Goal: Find specific page/section: Find specific page/section

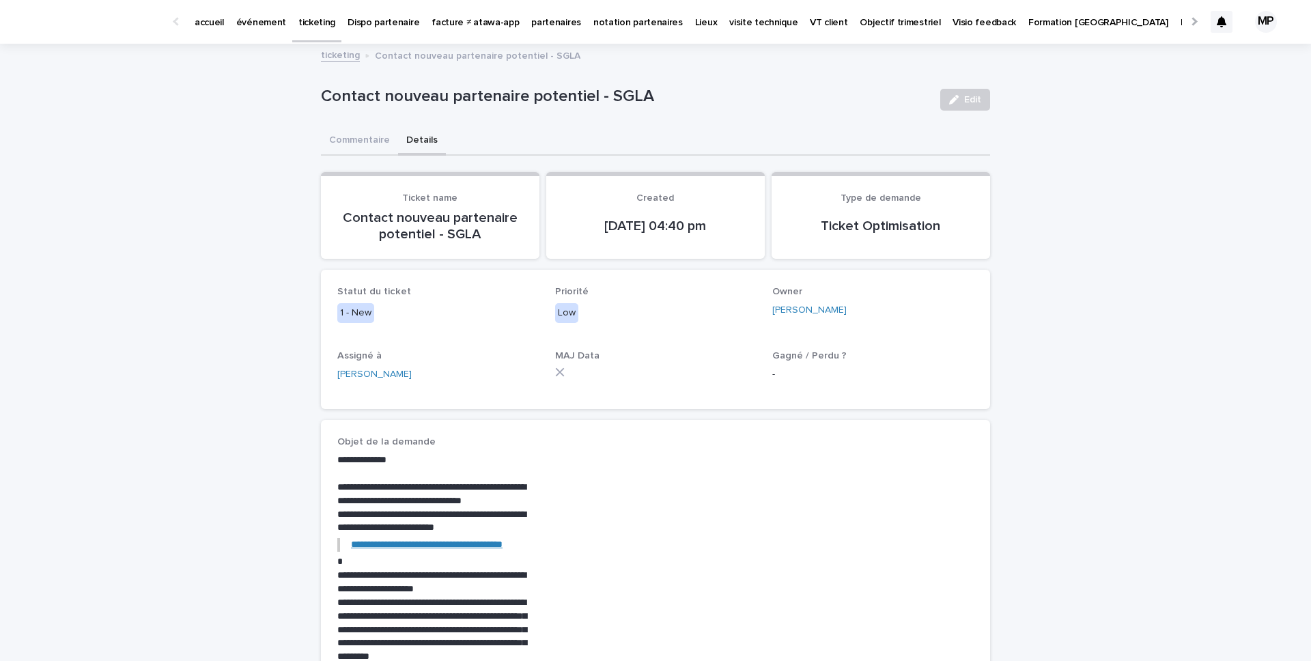
click at [1192, 21] on div at bounding box center [1193, 21] width 9 height 9
click at [1257, 27] on div "MP" at bounding box center [1266, 22] width 22 height 22
click at [1265, 27] on div at bounding box center [655, 22] width 1311 height 44
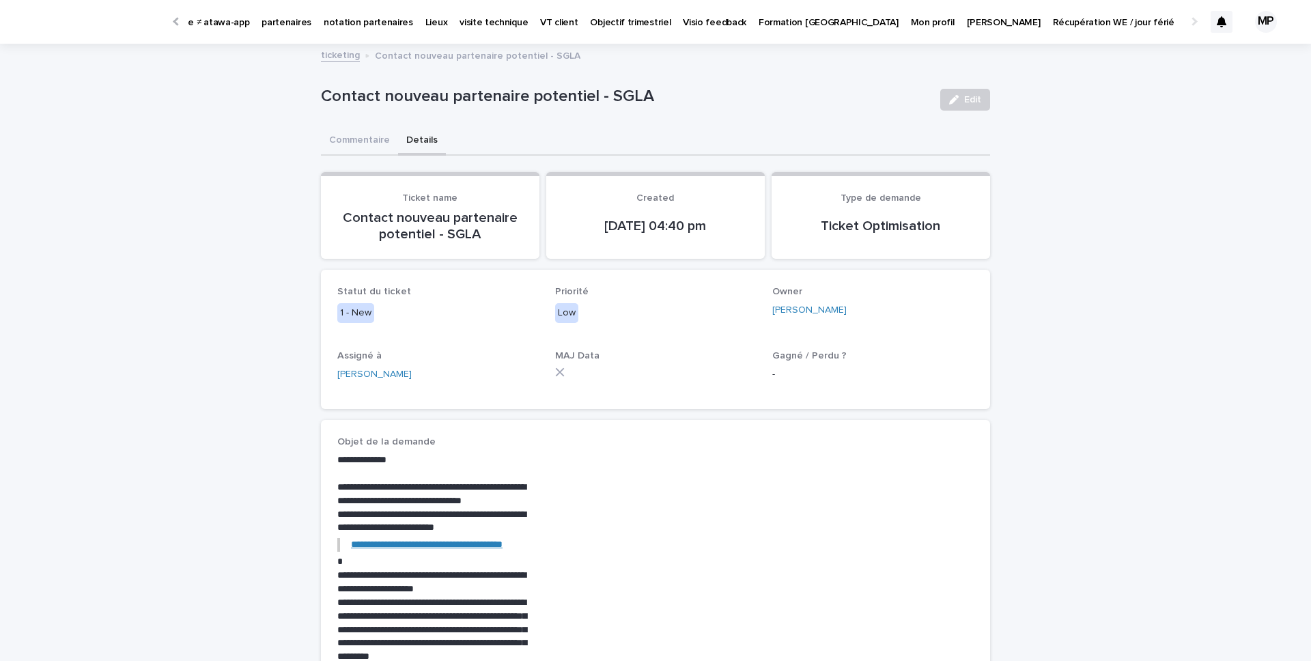
click at [176, 19] on div at bounding box center [177, 21] width 9 height 9
click at [260, 18] on p "événement" at bounding box center [261, 14] width 50 height 29
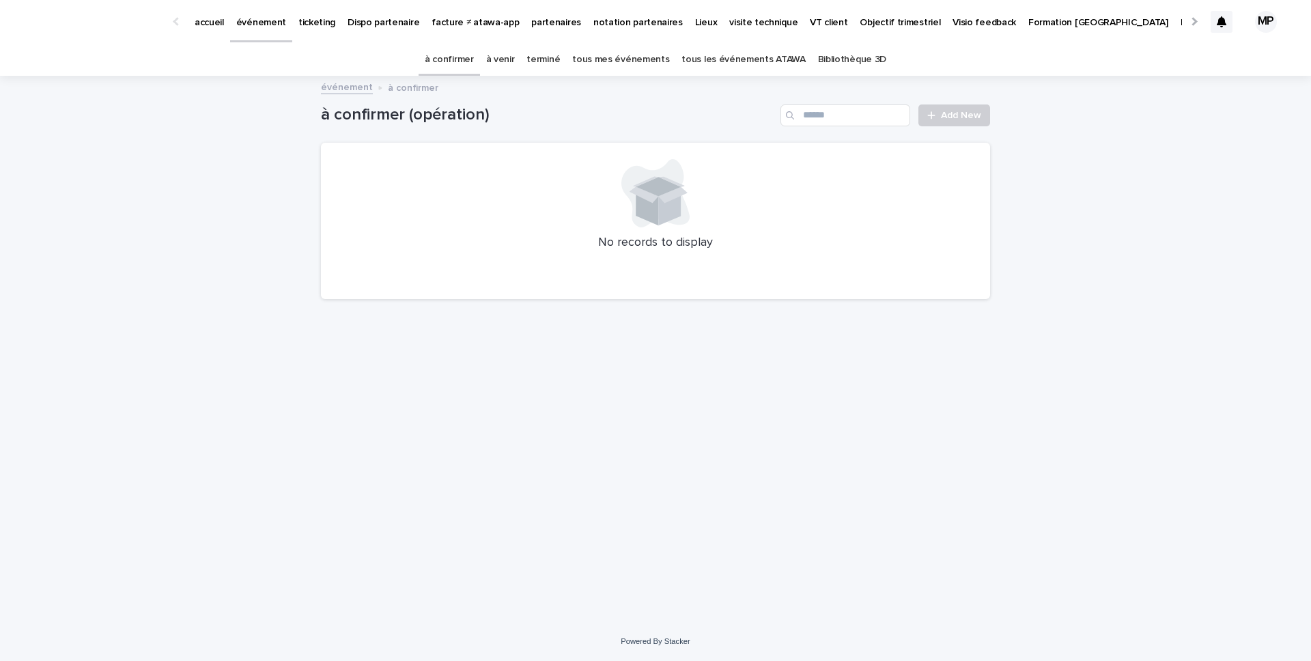
click at [736, 62] on link "tous les événements ATAWA" at bounding box center [744, 60] width 124 height 32
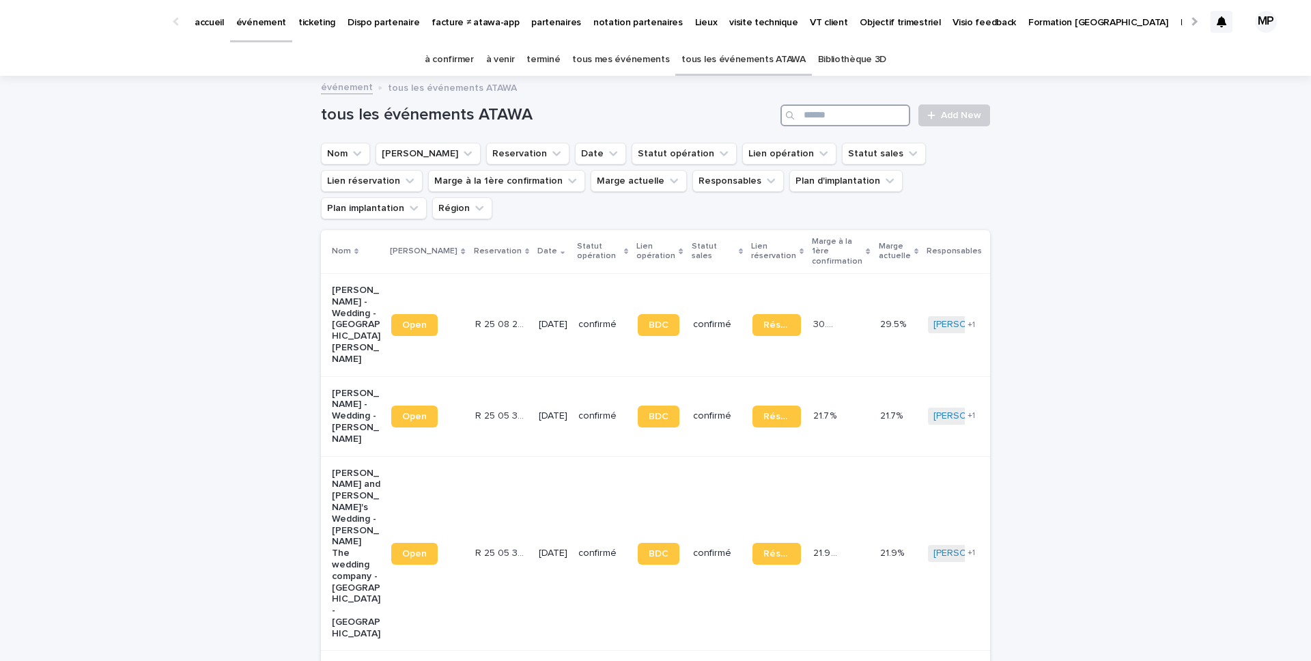
click at [849, 117] on input "Search" at bounding box center [846, 115] width 130 height 22
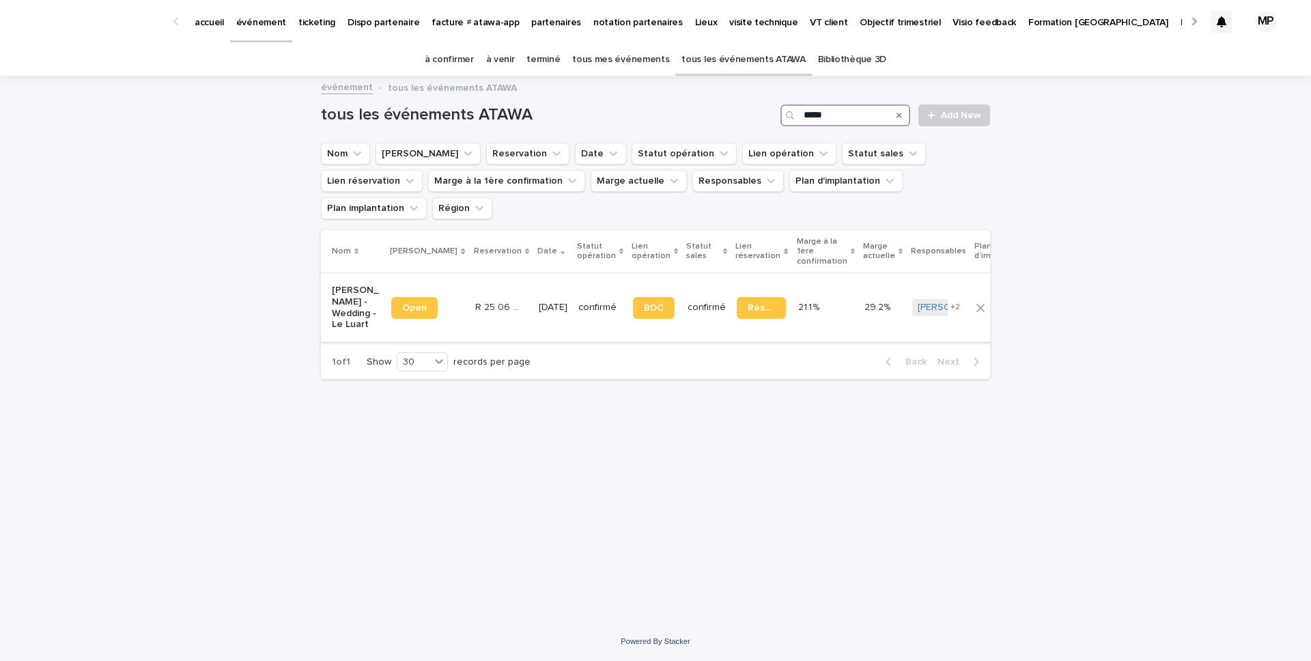
type input "*****"
click at [345, 294] on p "[PERSON_NAME] - Wedding - Le Luart" at bounding box center [356, 308] width 48 height 46
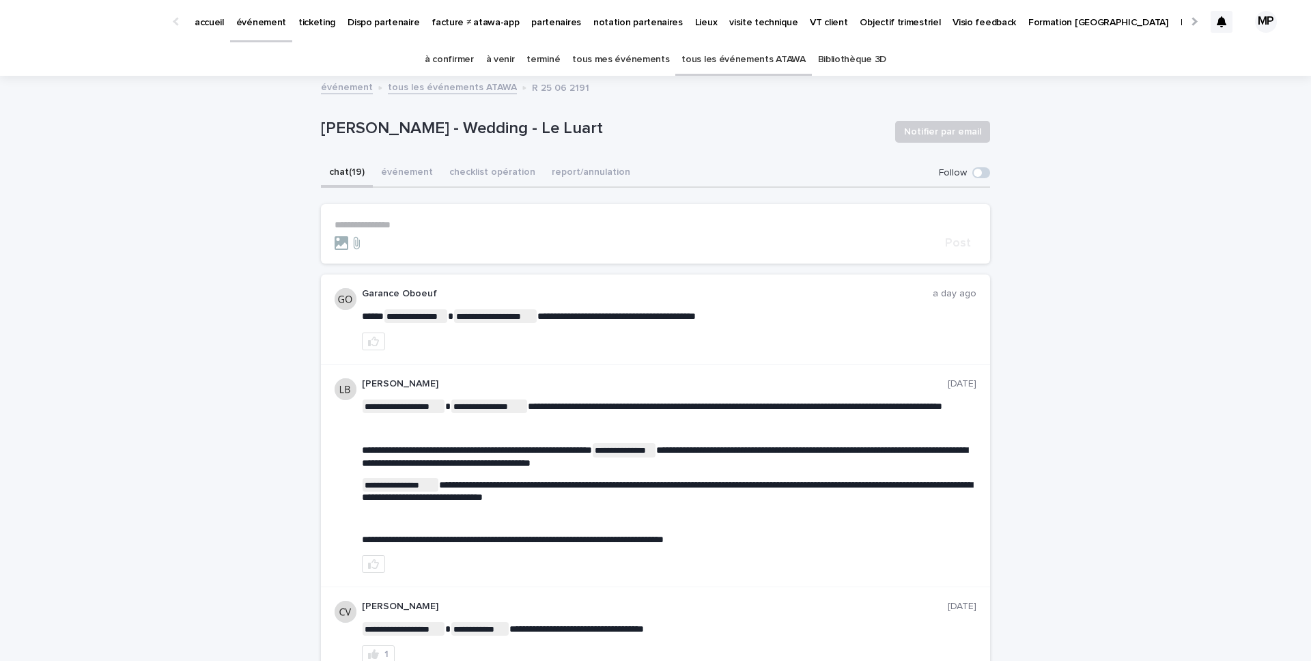
click at [499, 145] on div "[PERSON_NAME] - Wedding - Le Luart Notifier par email" at bounding box center [655, 131] width 669 height 55
click at [412, 176] on button "événement" at bounding box center [407, 173] width 68 height 29
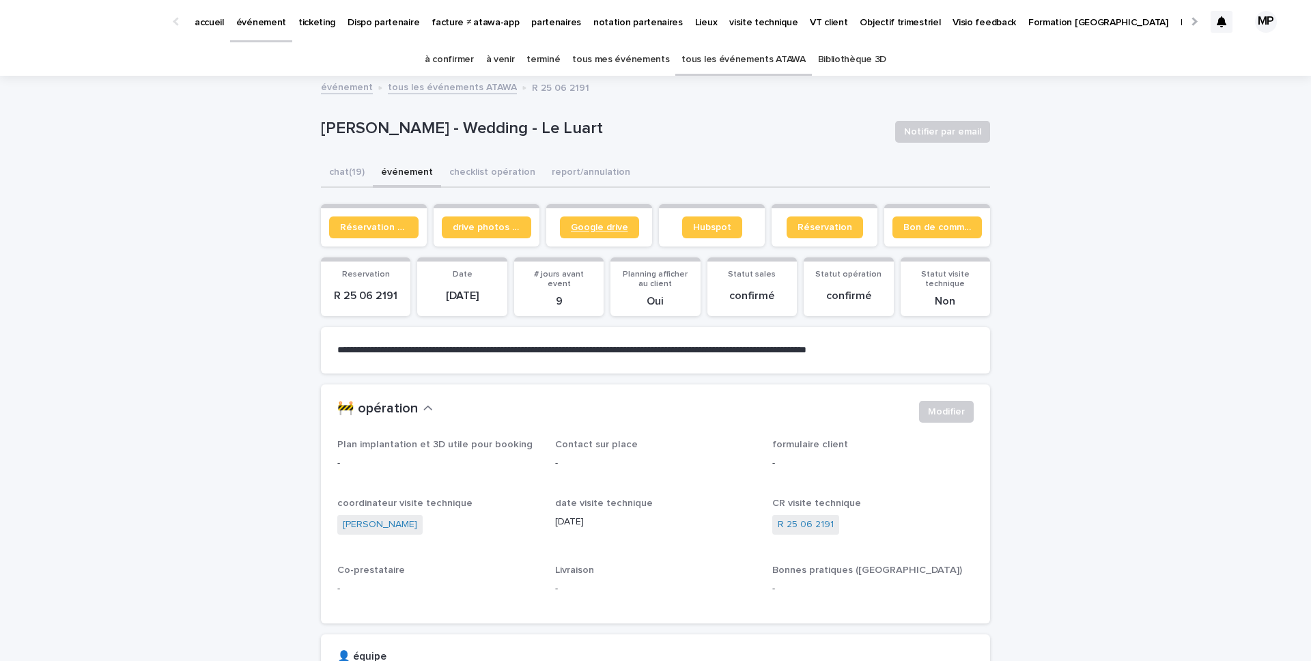
click at [586, 232] on span "Google drive" at bounding box center [599, 228] width 57 height 10
click at [448, 131] on p "[PERSON_NAME] - Wedding - Le Luart" at bounding box center [602, 129] width 563 height 20
copy div "[PERSON_NAME] - Wedding - Le Luart Notifier par email Sorry, there was an error…"
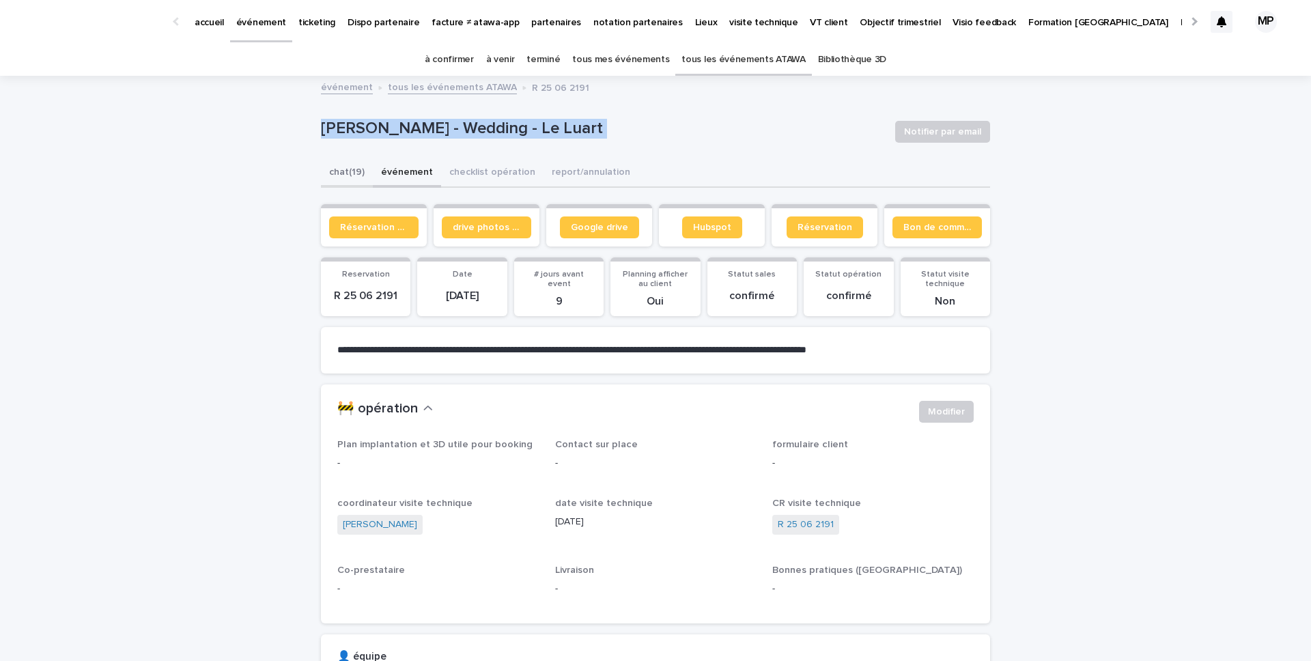
click at [332, 173] on button "chat (19)" at bounding box center [347, 173] width 52 height 29
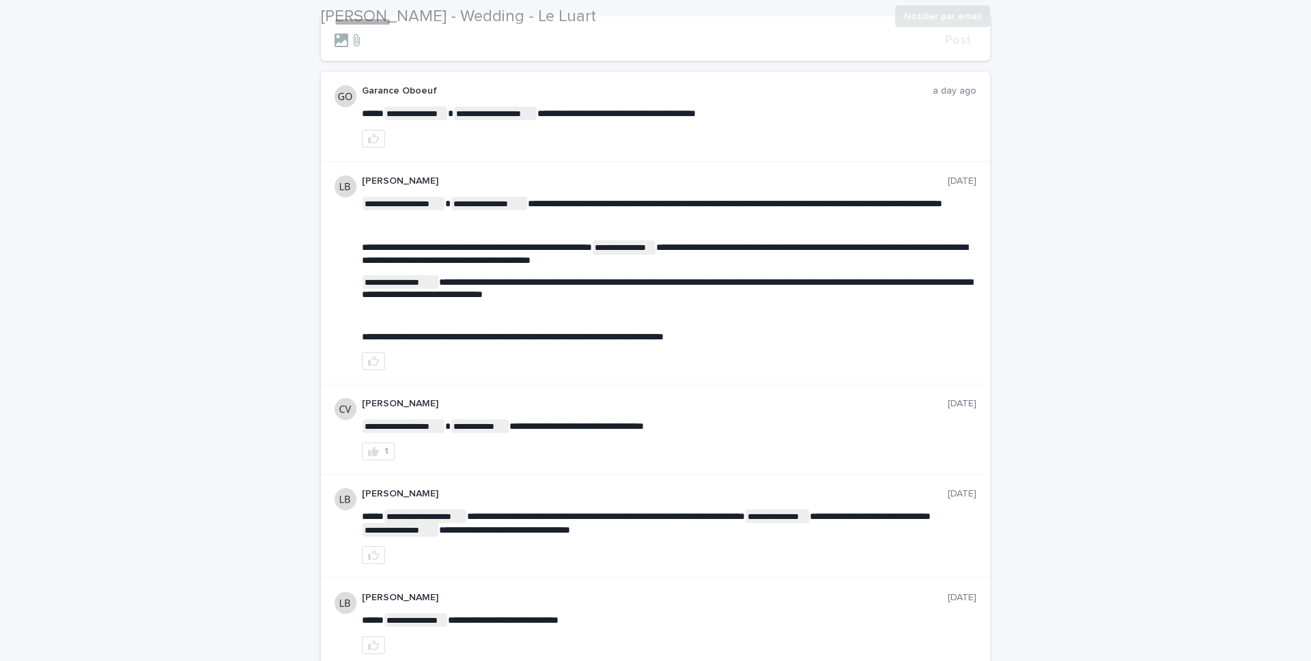
scroll to position [206, 0]
